Goal: Transaction & Acquisition: Purchase product/service

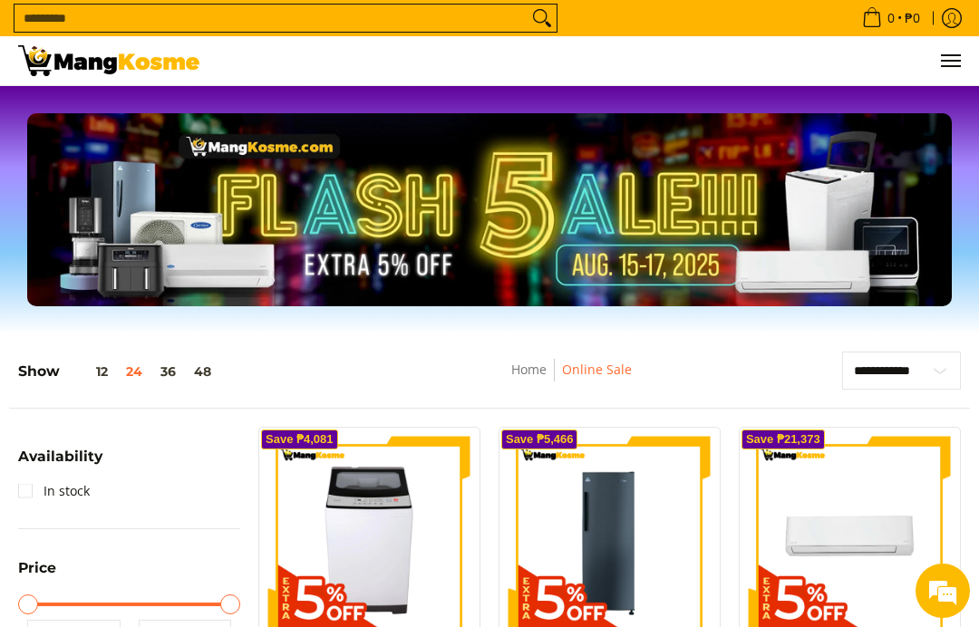
click at [950, 61] on span "Menu" at bounding box center [950, 61] width 22 height 0
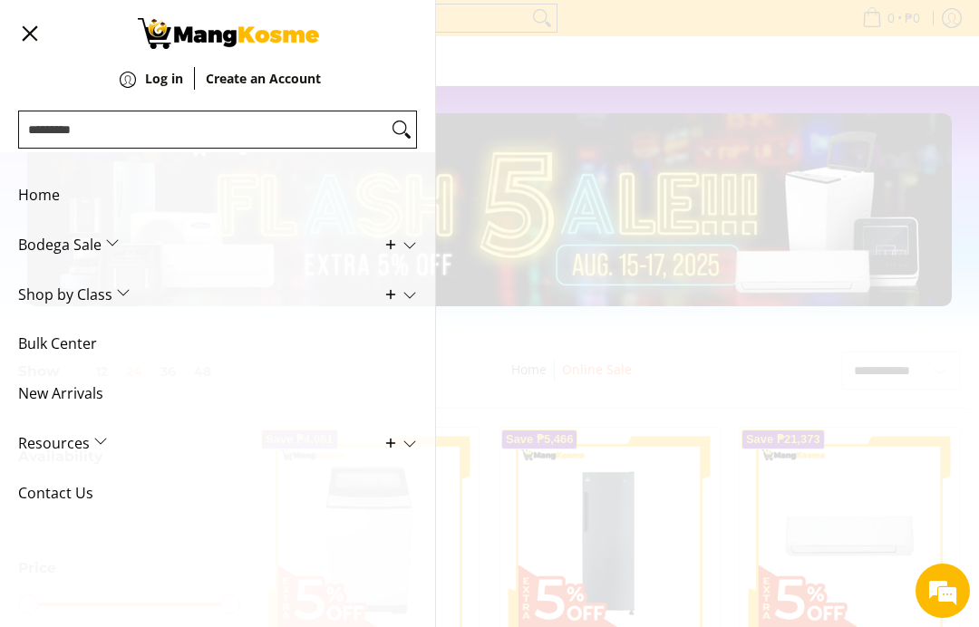
click at [97, 300] on span "Shop by Class" at bounding box center [204, 295] width 372 height 50
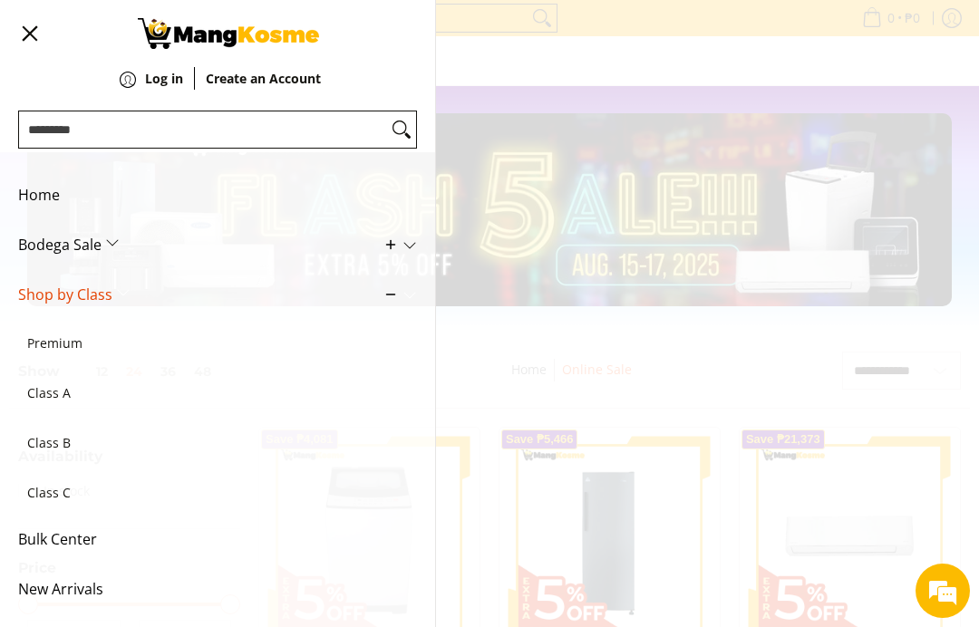
click at [72, 345] on span "Premium" at bounding box center [208, 344] width 363 height 50
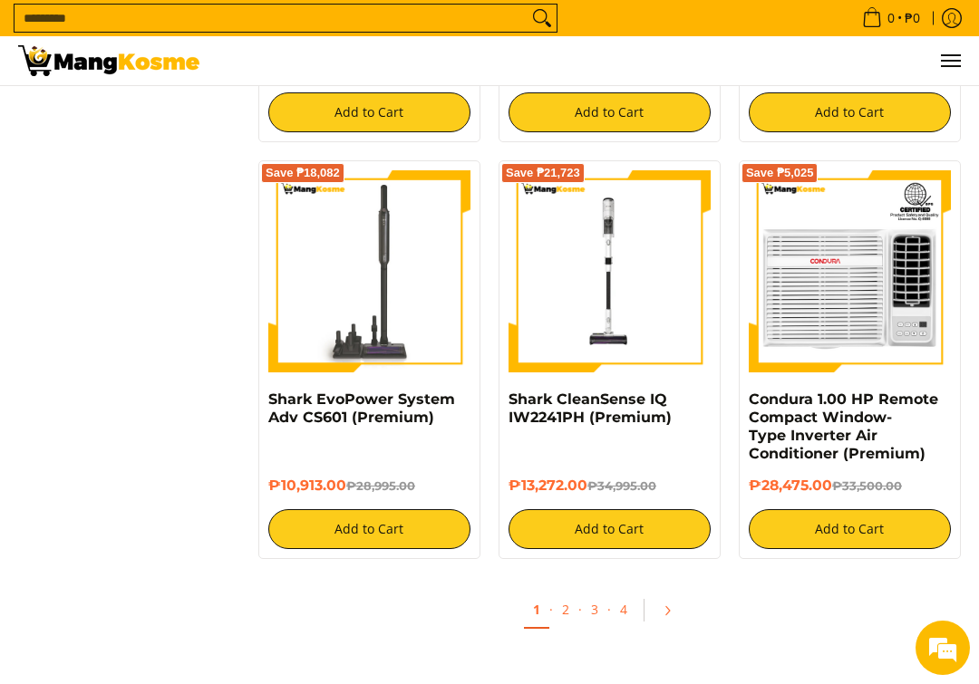
scroll to position [3116, 0]
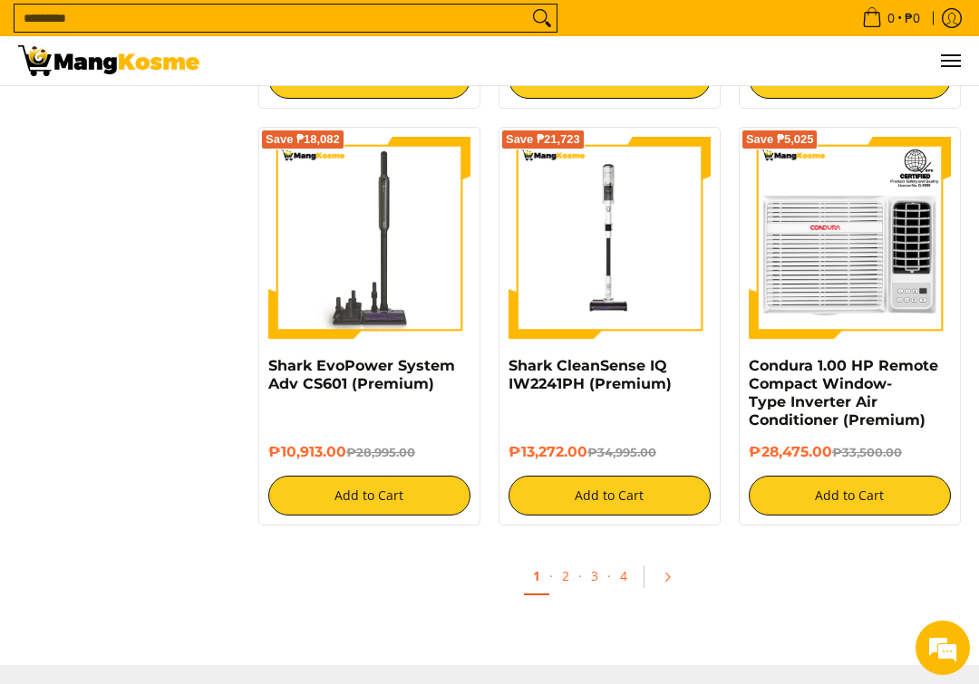
click at [573, 575] on link "2" at bounding box center [565, 575] width 25 height 35
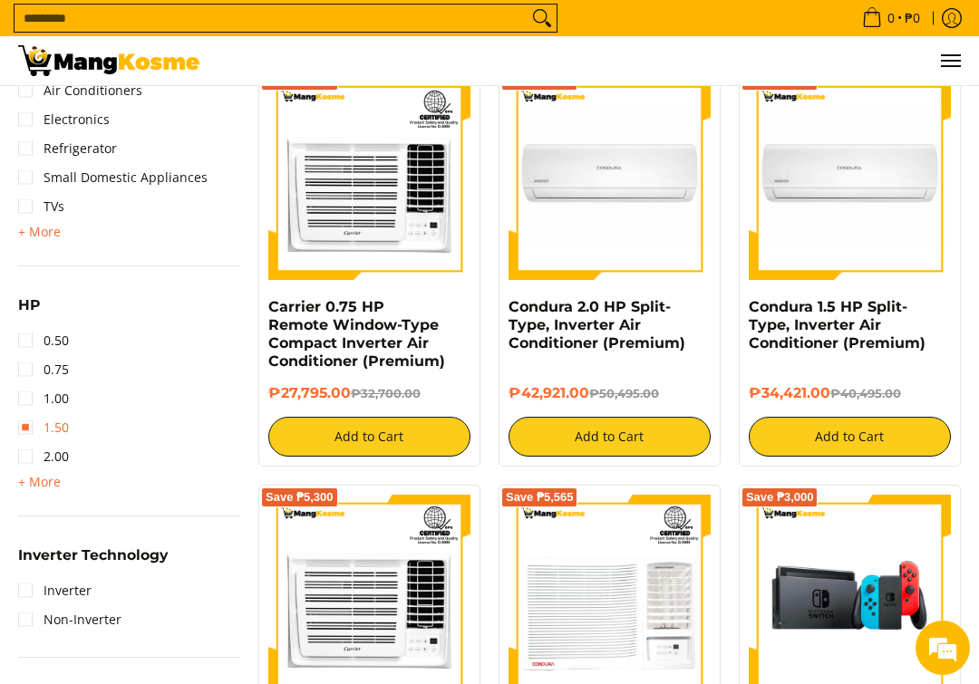
click at [19, 427] on link "1.50" at bounding box center [43, 427] width 51 height 29
